Goal: Task Accomplishment & Management: Manage account settings

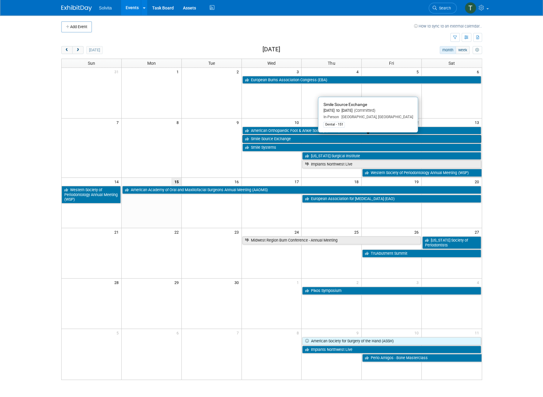
click at [287, 139] on link "Smile Source Exchange" at bounding box center [362, 139] width 239 height 8
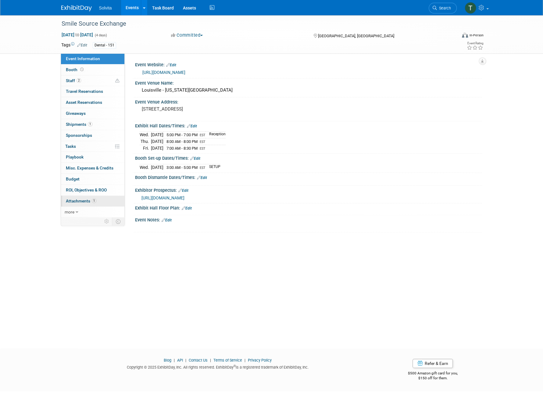
click at [82, 198] on span "Attachments 1" at bounding box center [81, 200] width 31 height 5
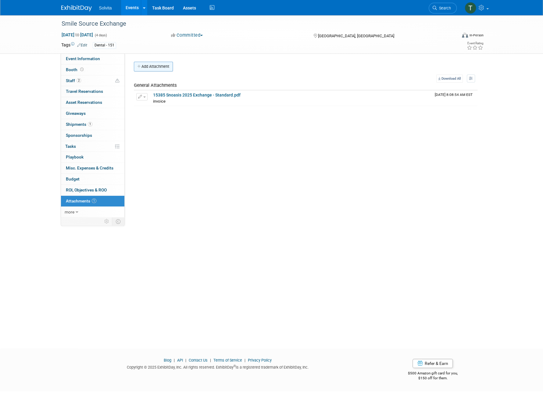
click at [146, 67] on button "Add Attachment" at bounding box center [153, 67] width 39 height 10
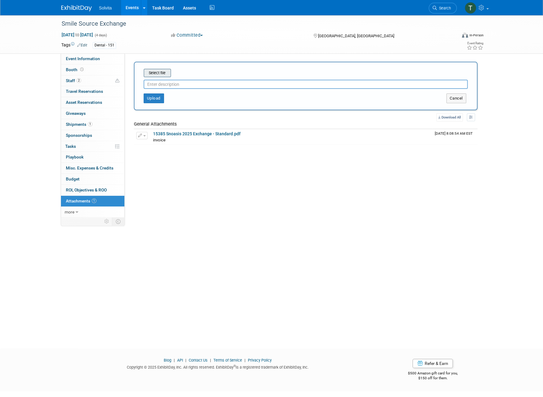
click at [152, 72] on input "file" at bounding box center [134, 72] width 73 height 7
click at [154, 96] on button "Upload" at bounding box center [154, 96] width 20 height 10
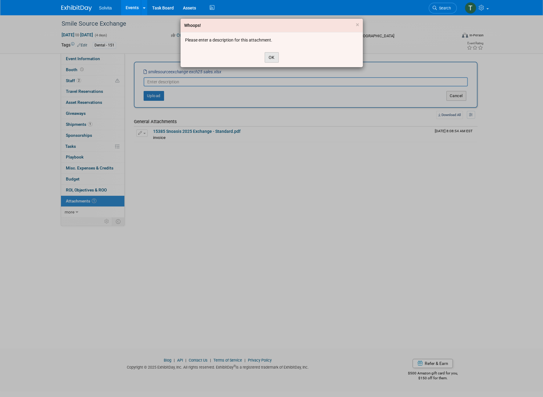
click at [268, 56] on button "OK" at bounding box center [272, 57] width 14 height 10
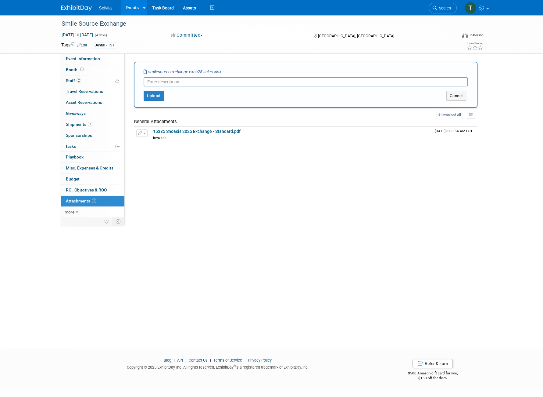
click at [212, 81] on input "text" at bounding box center [306, 81] width 324 height 9
type input "Smile Source 2025 Promo Code Sales Report"
click at [148, 98] on button "Upload" at bounding box center [154, 96] width 20 height 10
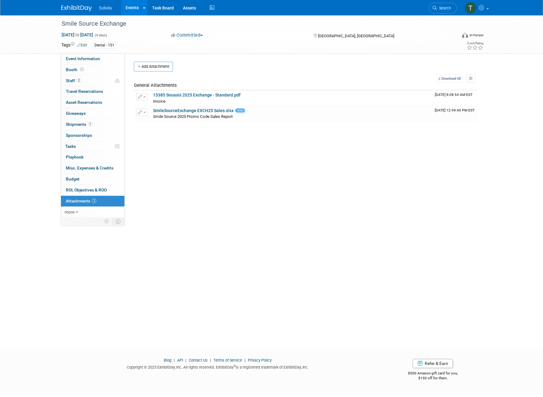
click at [128, 9] on link "Events" at bounding box center [132, 7] width 22 height 15
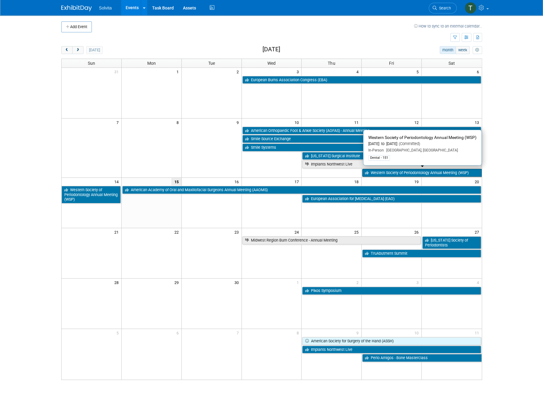
click at [372, 171] on link "Western Society of Periodontology Annual Meeting (WSP)" at bounding box center [421, 173] width 119 height 8
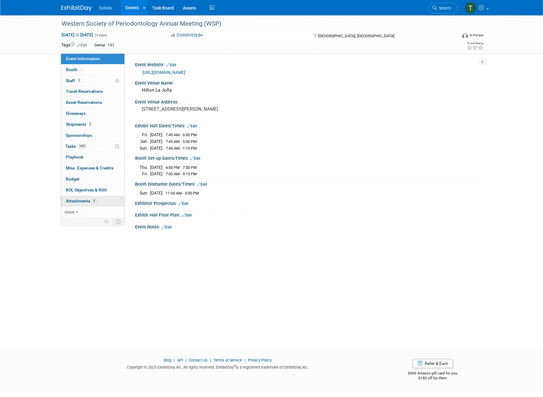
click at [84, 198] on span "Attachments 9" at bounding box center [81, 200] width 31 height 5
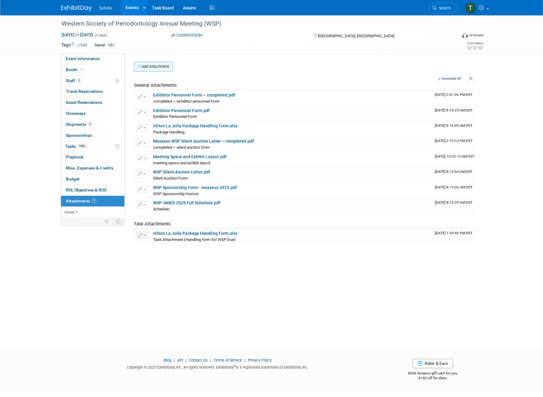
click at [154, 68] on button "Add Attachment" at bounding box center [153, 67] width 39 height 10
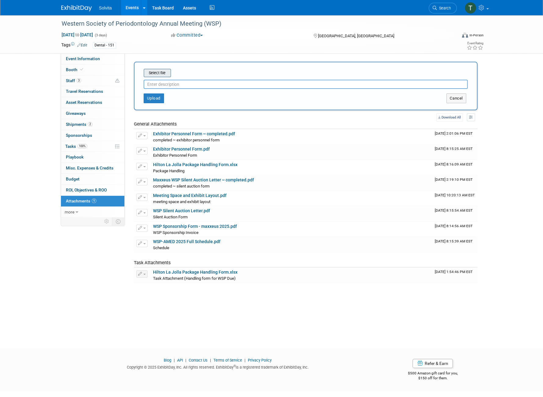
click at [158, 70] on input "file" at bounding box center [134, 72] width 73 height 7
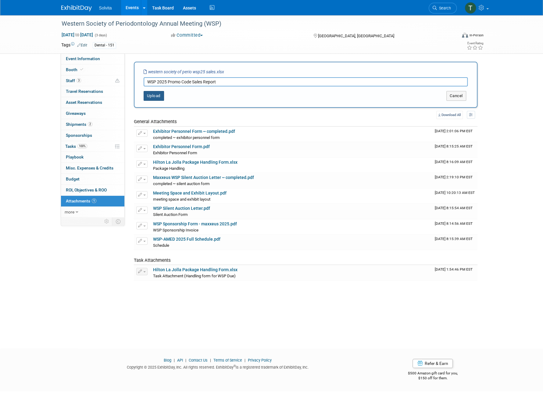
type input "WSP 2025 Promo Code Sales Report"
click at [153, 98] on button "Upload" at bounding box center [154, 96] width 20 height 10
